Goal: Information Seeking & Learning: Learn about a topic

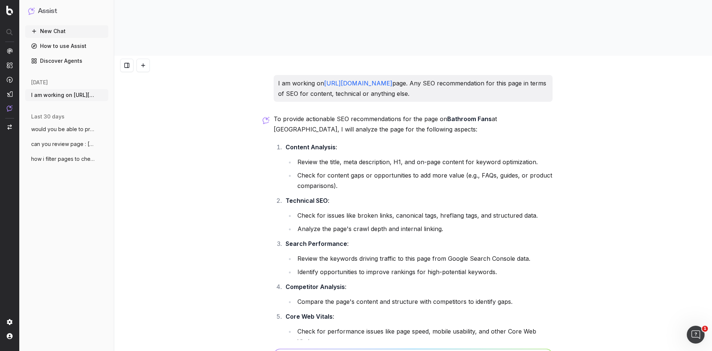
scroll to position [1048, 0]
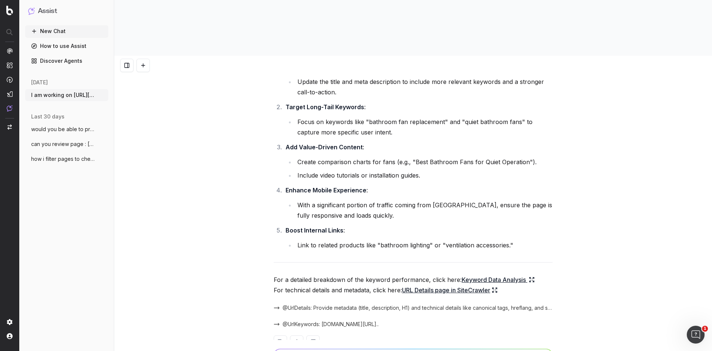
click at [515, 200] on li "With a significant portion of traffic coming from [GEOGRAPHIC_DATA], ensure the…" at bounding box center [424, 210] width 258 height 21
click at [512, 200] on li "With a significant portion of traffic coming from [GEOGRAPHIC_DATA], ensure the…" at bounding box center [424, 210] width 258 height 21
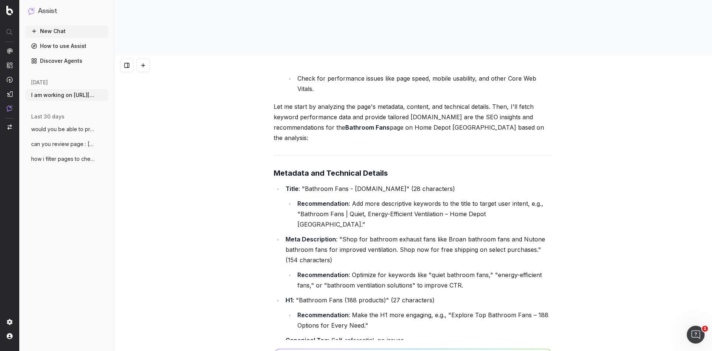
scroll to position [343, 0]
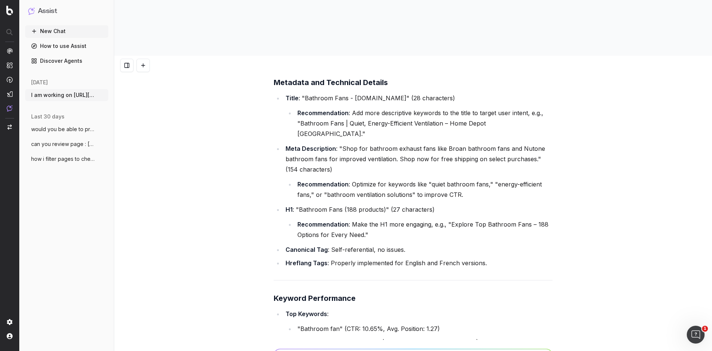
click at [485, 219] on li "Recommendation : Make the H1 more engaging, e.g., "Explore Top Bathroom Fans – …" at bounding box center [424, 229] width 258 height 21
click at [421, 219] on li "Recommendation : Make the H1 more engaging, e.g., "Explore Top Bathroom Fans – …" at bounding box center [424, 229] width 258 height 21
click at [407, 219] on li "Recommendation : Make the H1 more engaging, e.g., "Explore Top Bathroom Fans – …" at bounding box center [424, 229] width 258 height 21
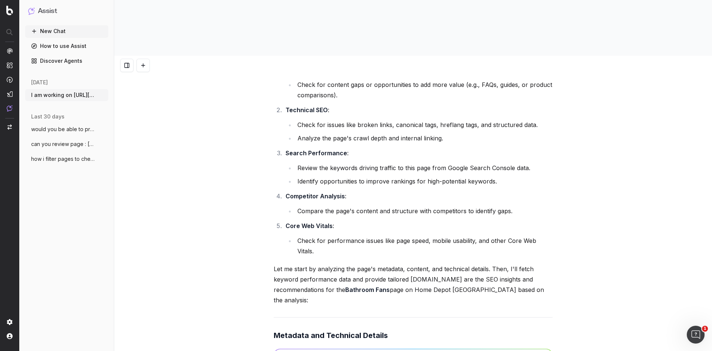
scroll to position [111, 0]
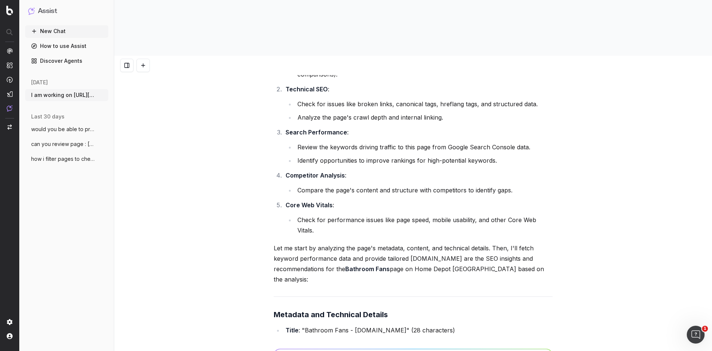
click at [403, 150] on ol "Content Analysis : Review the title, meta description, H1, and on-page content …" at bounding box center [413, 132] width 279 height 205
click at [404, 185] on li "Compare the page's content and structure with competitors to identify gaps." at bounding box center [424, 190] width 258 height 10
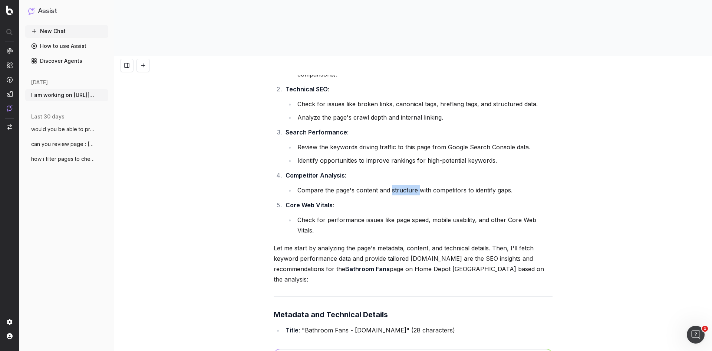
click at [404, 185] on li "Compare the page's content and structure with competitors to identify gaps." at bounding box center [424, 190] width 258 height 10
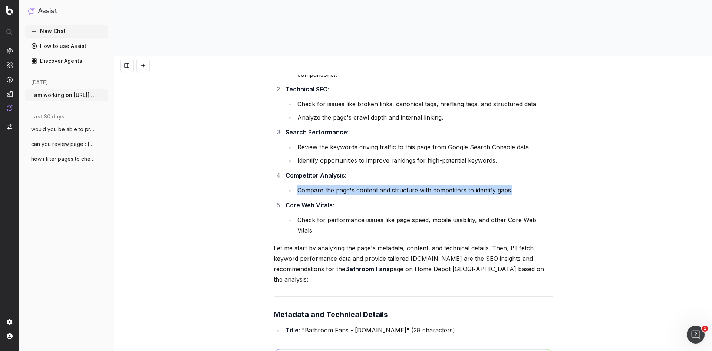
drag, startPoint x: 295, startPoint y: 144, endPoint x: 531, endPoint y: 146, distance: 236.0
click at [531, 185] on li "Compare the page's content and structure with competitors to identify gaps." at bounding box center [424, 190] width 258 height 10
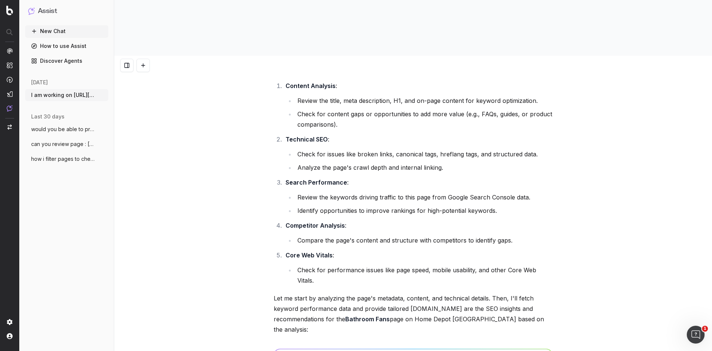
scroll to position [37, 0]
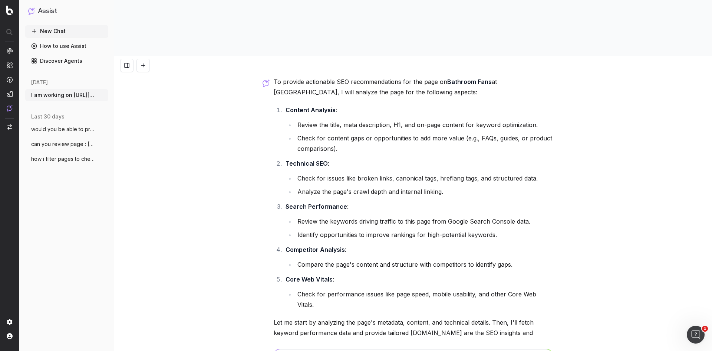
click at [451, 133] on li "Check for content gaps or opportunities to add more value (e.g., FAQs, guides, …" at bounding box center [424, 143] width 258 height 21
click at [453, 133] on li "Check for content gaps or opportunities to add more value (e.g., FAQs, guides, …" at bounding box center [424, 143] width 258 height 21
click at [439, 112] on ol "Content Analysis : Review the title, meta description, H1, and on-page content …" at bounding box center [413, 207] width 279 height 205
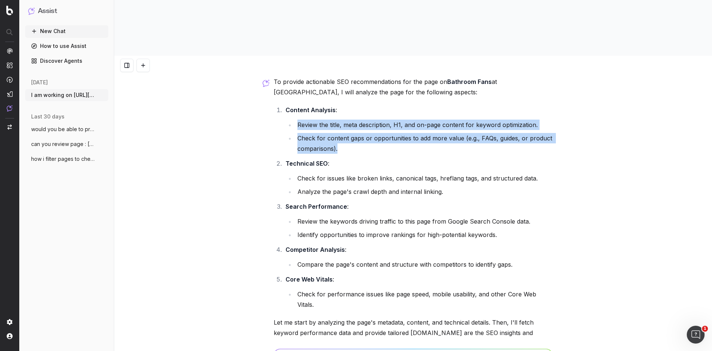
drag, startPoint x: 293, startPoint y: 80, endPoint x: 366, endPoint y: 102, distance: 76.8
click at [366, 119] on ul "Review the title, meta description, H1, and on-page content for keyword optimiz…" at bounding box center [419, 136] width 267 height 34
click at [366, 133] on li "Check for content gaps or opportunities to add more value (e.g., FAQs, guides, …" at bounding box center [424, 143] width 258 height 21
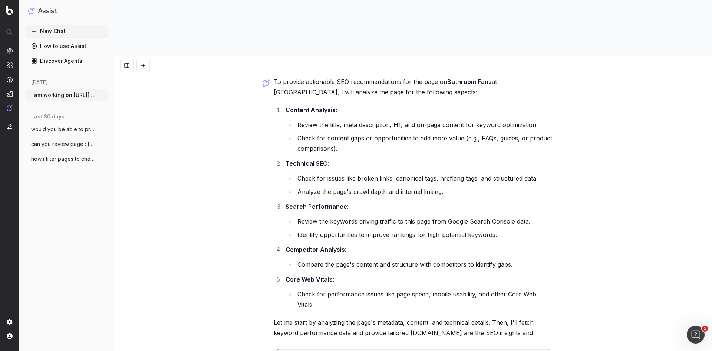
click at [421, 133] on li "Check for content gaps or opportunities to add more value (e.g., FAQs, guides, …" at bounding box center [424, 143] width 258 height 21
click at [461, 133] on li "Check for content gaps or opportunities to add more value (e.g., FAQs, guides, …" at bounding box center [424, 143] width 258 height 21
click at [499, 133] on li "Check for content gaps or opportunities to add more value (e.g., FAQs, guides, …" at bounding box center [424, 143] width 258 height 21
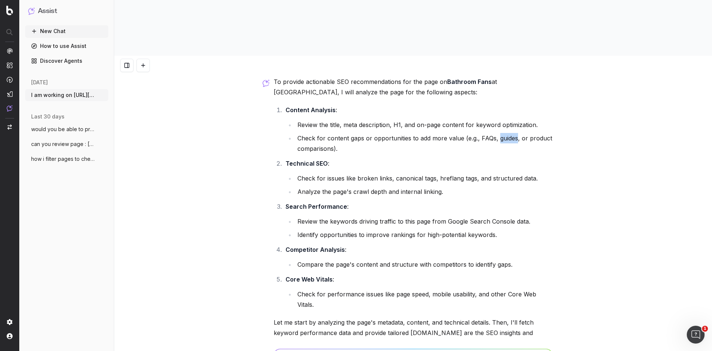
click at [499, 133] on li "Check for content gaps or opportunities to add more value (e.g., FAQs, guides, …" at bounding box center [424, 143] width 258 height 21
click at [481, 111] on ol "Content Analysis : Review the title, meta description, H1, and on-page content …" at bounding box center [413, 207] width 279 height 205
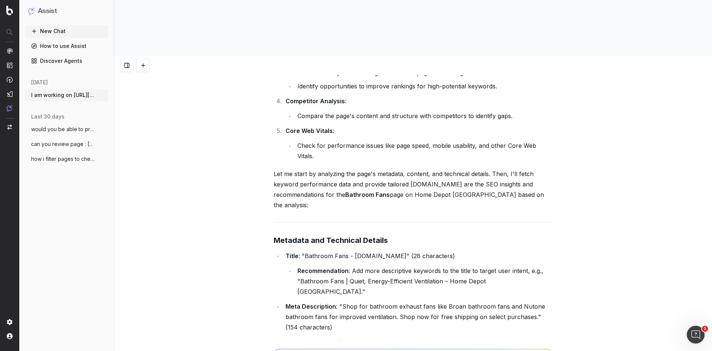
scroll to position [0, 0]
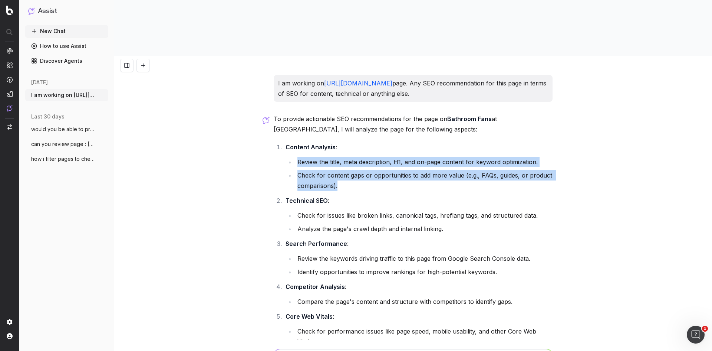
drag, startPoint x: 300, startPoint y: 115, endPoint x: 358, endPoint y: 138, distance: 62.8
click at [358, 157] on ul "Review the title, meta description, H1, and on-page content for keyword optimiz…" at bounding box center [419, 174] width 267 height 34
click at [358, 170] on li "Check for content gaps or opportunities to add more value (e.g., FAQs, guides, …" at bounding box center [424, 180] width 258 height 21
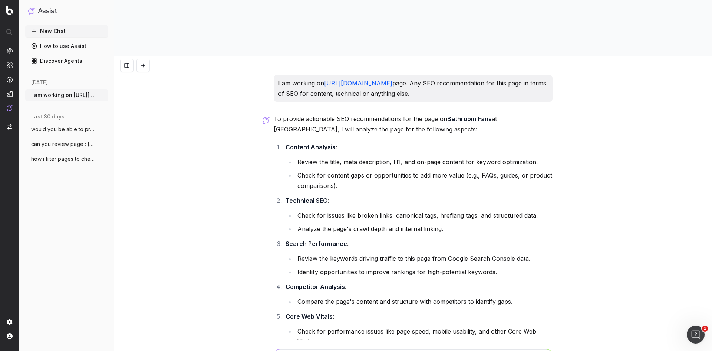
click at [475, 170] on li "Check for content gaps or opportunities to add more value (e.g., FAQs, guides, …" at bounding box center [424, 180] width 258 height 21
click at [482, 170] on li "Check for content gaps or opportunities to add more value (e.g., FAQs, guides, …" at bounding box center [424, 180] width 258 height 21
click at [502, 170] on li "Check for content gaps or opportunities to add more value (e.g., FAQs, guides, …" at bounding box center [424, 180] width 258 height 21
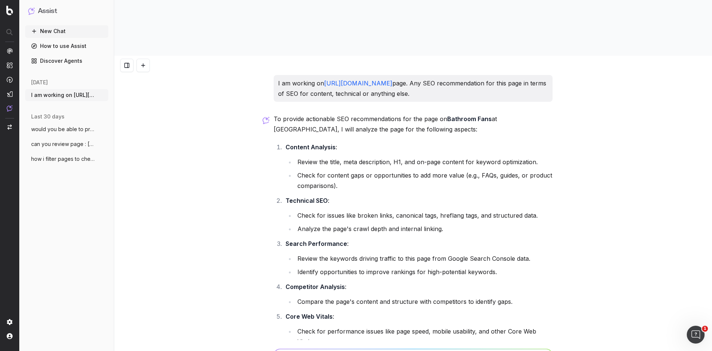
click at [504, 170] on li "Check for content gaps or opportunities to add more value (e.g., FAQs, guides, …" at bounding box center [424, 180] width 258 height 21
click at [532, 170] on li "Check for content gaps or opportunities to add more value (e.g., FAQs, guides, …" at bounding box center [424, 180] width 258 height 21
click at [455, 195] on li "Technical SEO : Check for issues like broken links, canonical tags, hreflang ta…" at bounding box center [418, 214] width 269 height 39
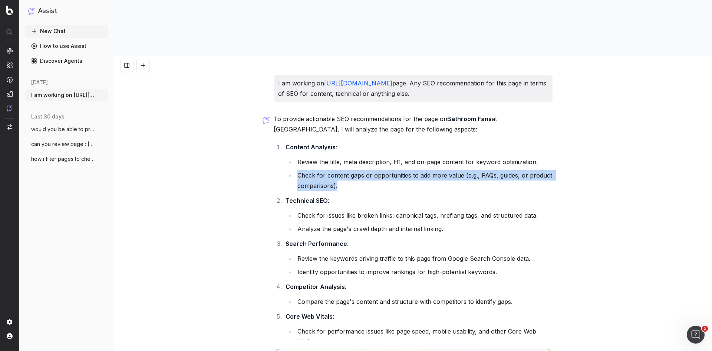
drag, startPoint x: 344, startPoint y: 139, endPoint x: 295, endPoint y: 129, distance: 50.1
click at [295, 170] on li "Check for content gaps or opportunities to add more value (e.g., FAQs, guides, …" at bounding box center [424, 180] width 258 height 21
drag, startPoint x: 296, startPoint y: 130, endPoint x: 346, endPoint y: 137, distance: 50.2
click at [346, 170] on li "Check for content gaps or opportunities to add more value (e.g., FAQs, guides, …" at bounding box center [424, 180] width 258 height 21
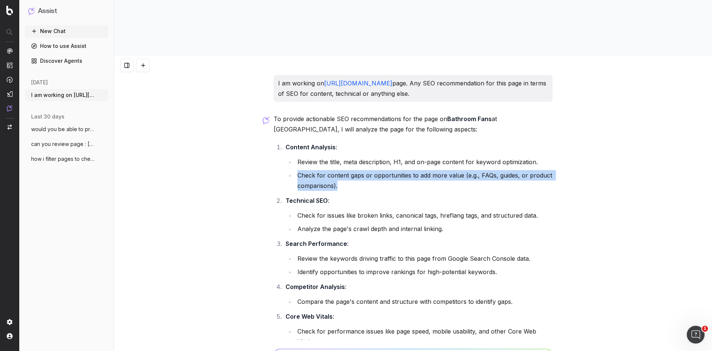
click at [390, 170] on li "Check for content gaps or opportunities to add more value (e.g., FAQs, guides, …" at bounding box center [424, 180] width 258 height 21
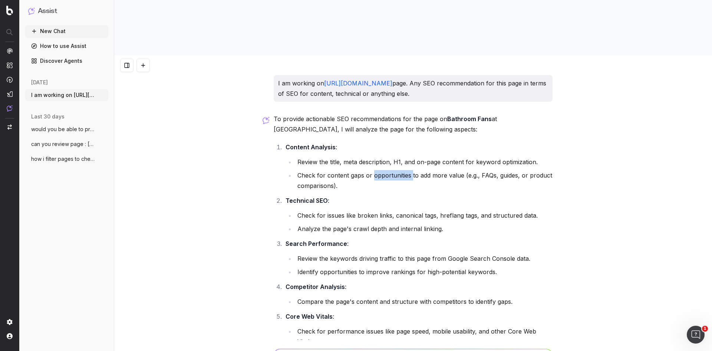
click at [390, 170] on li "Check for content gaps or opportunities to add more value (e.g., FAQs, guides, …" at bounding box center [424, 180] width 258 height 21
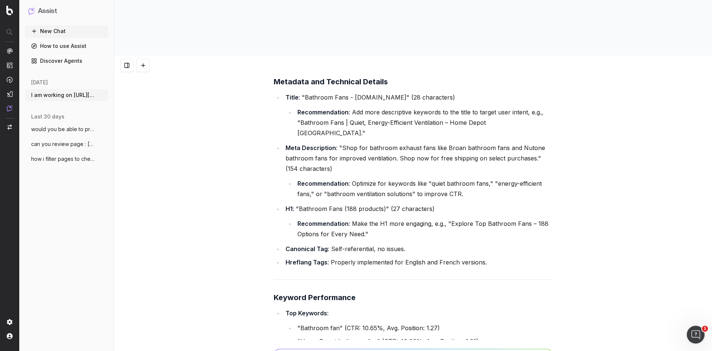
scroll to position [308, 0]
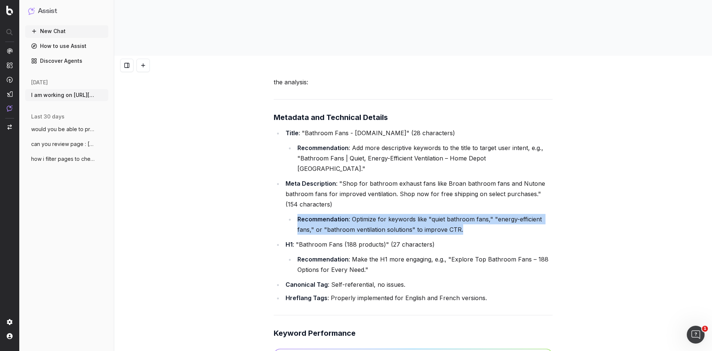
drag, startPoint x: 296, startPoint y: 151, endPoint x: 470, endPoint y: 168, distance: 174.9
click at [470, 214] on li "Recommendation : Optimize for keywords like "quiet bathroom fans," "energy-effi…" at bounding box center [424, 224] width 258 height 21
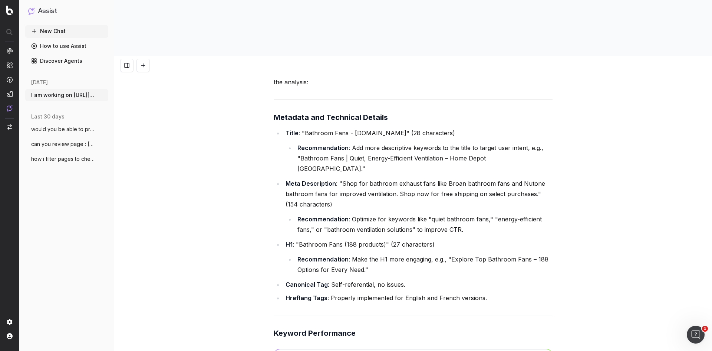
click at [457, 128] on ul "Title : "Bathroom Fans - [DOMAIN_NAME]" (28 characters) Recommendation : Add mo…" at bounding box center [413, 215] width 279 height 175
click at [432, 178] on li "Meta Description : "Shop for bathroom exhaust fans like Broan bathroom fans and…" at bounding box center [418, 206] width 269 height 56
click at [402, 214] on li "Recommendation : Optimize for keywords like "quiet bathroom fans," "energy-effi…" at bounding box center [424, 224] width 258 height 21
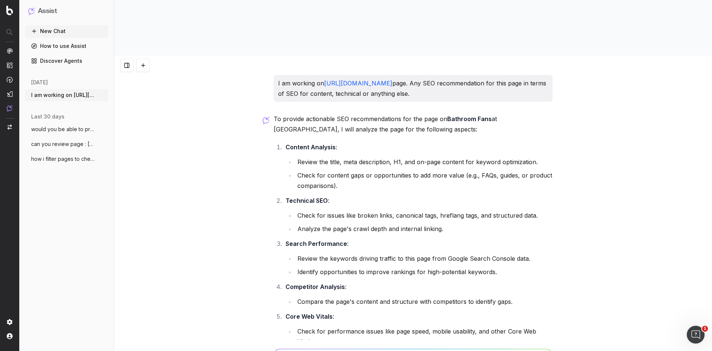
scroll to position [148, 0]
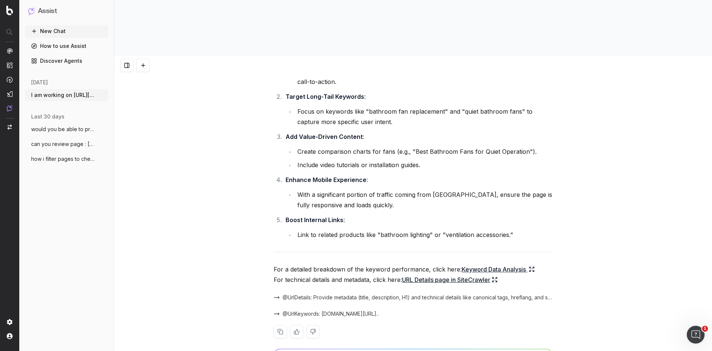
click at [400, 106] on li "Focus on keywords like "bathroom fan replacement" and "quiet bathroom fans" to …" at bounding box center [424, 116] width 258 height 21
click at [529, 266] on icon at bounding box center [532, 269] width 6 height 6
